Goal: Transaction & Acquisition: Purchase product/service

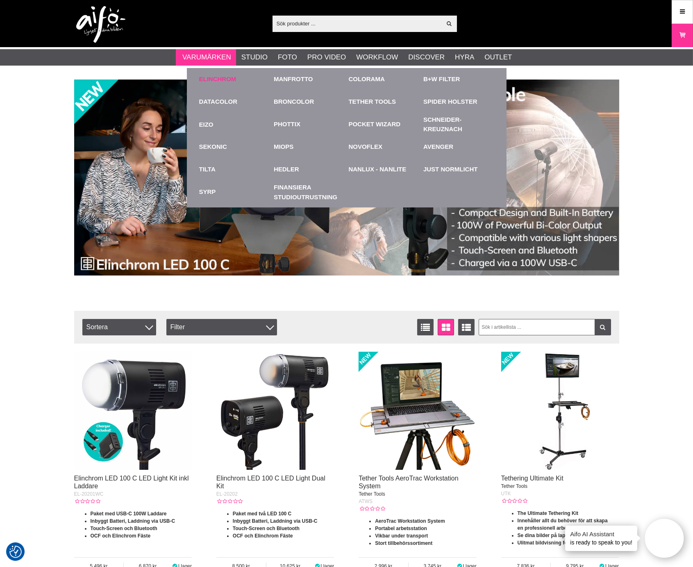
click at [204, 77] on link "Elinchrom" at bounding box center [217, 79] width 37 height 9
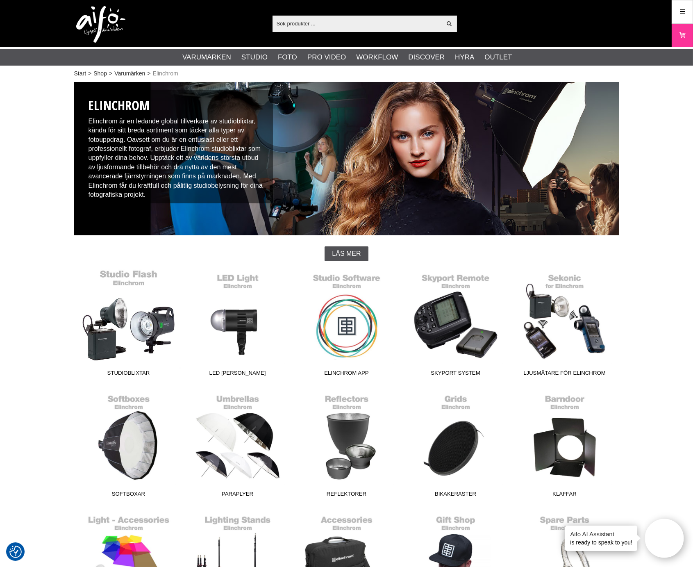
click at [132, 329] on link "Studioblixtar" at bounding box center [128, 324] width 109 height 111
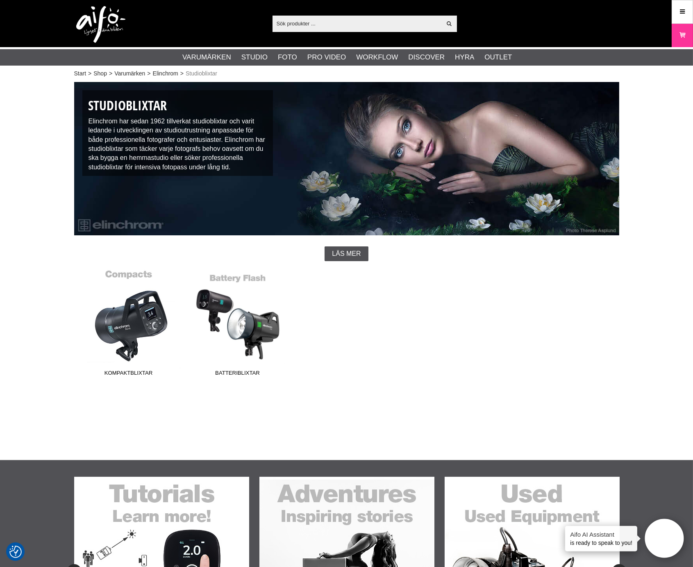
click at [138, 320] on link "Kompaktblixtar" at bounding box center [128, 324] width 109 height 111
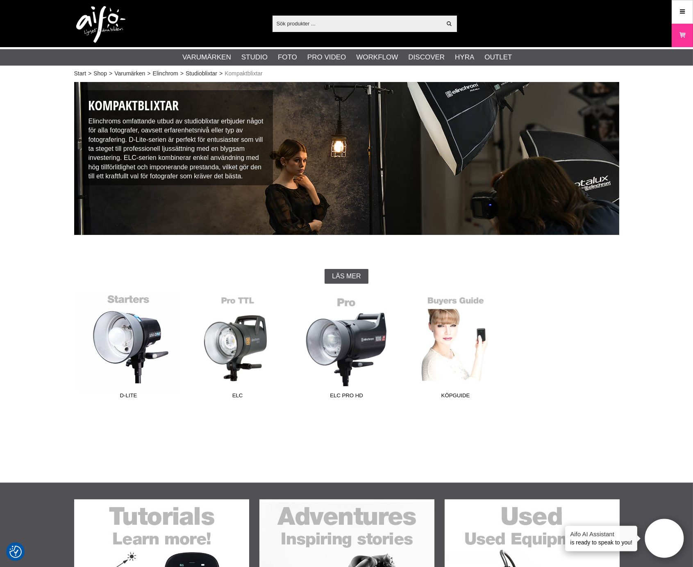
click at [129, 338] on link "D-Lite" at bounding box center [128, 347] width 109 height 111
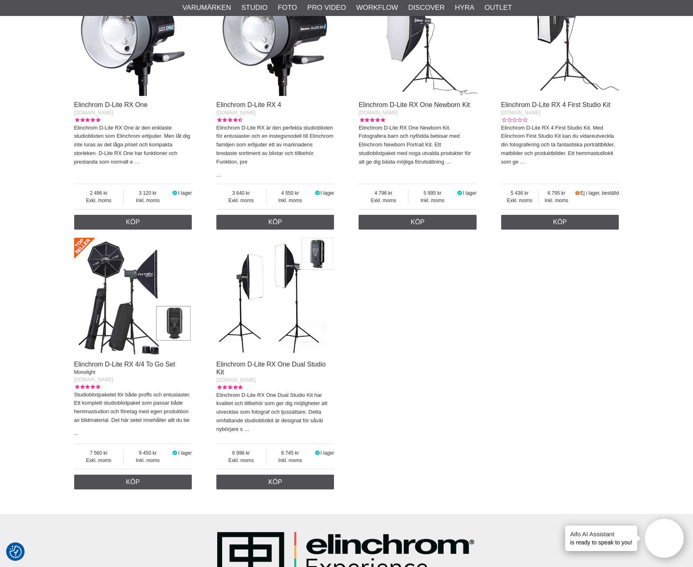
scroll to position [318, 0]
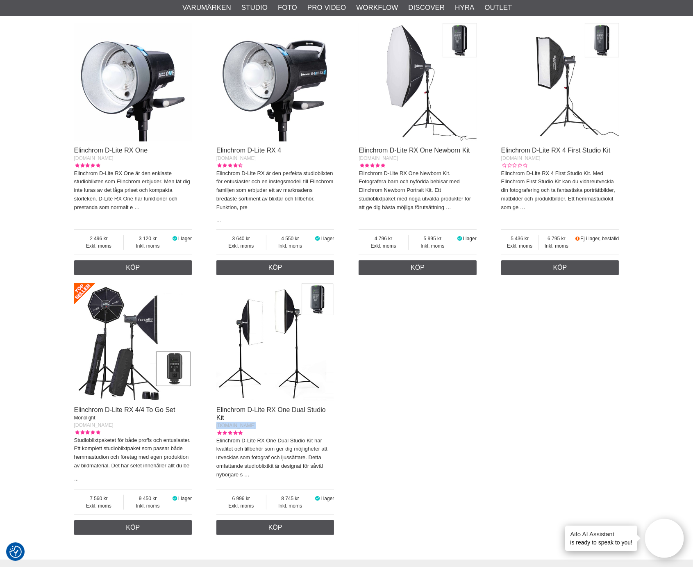
drag, startPoint x: 253, startPoint y: 424, endPoint x: 214, endPoint y: 425, distance: 39.4
click at [214, 425] on div "Elinchrom D-Lite RX One [DOMAIN_NAME] Elinchrom D-Lite RX One är den enklaste s…" at bounding box center [346, 278] width 545 height 519
copy span "[DOMAIN_NAME]"
